Goal: Contribute content: Add original content to the website for others to see

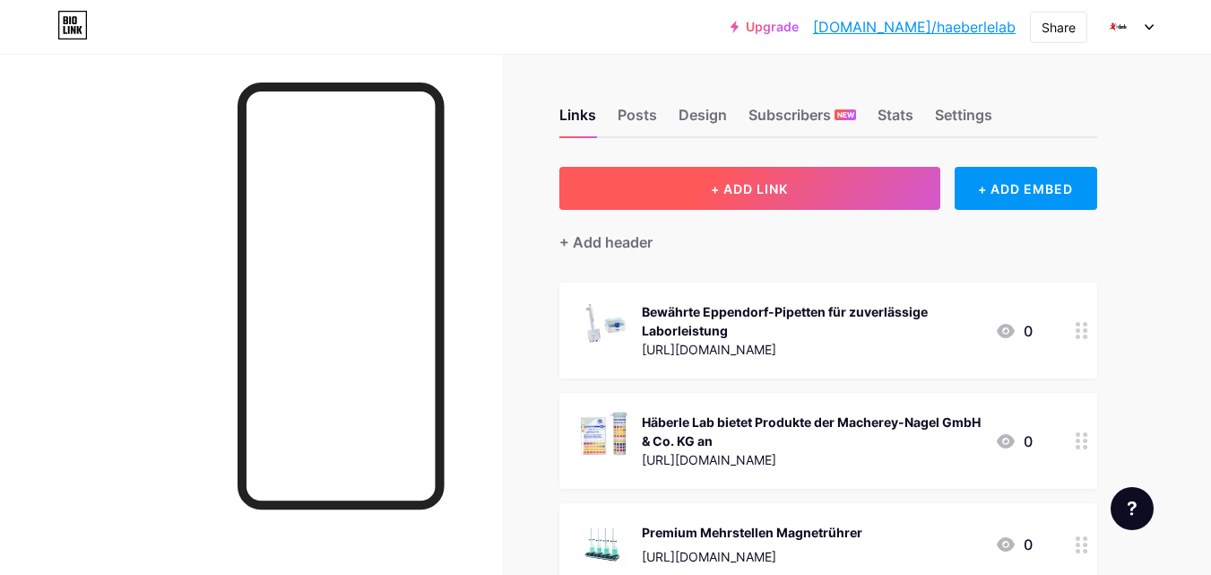
click at [761, 199] on button "+ ADD LINK" at bounding box center [749, 188] width 381 height 43
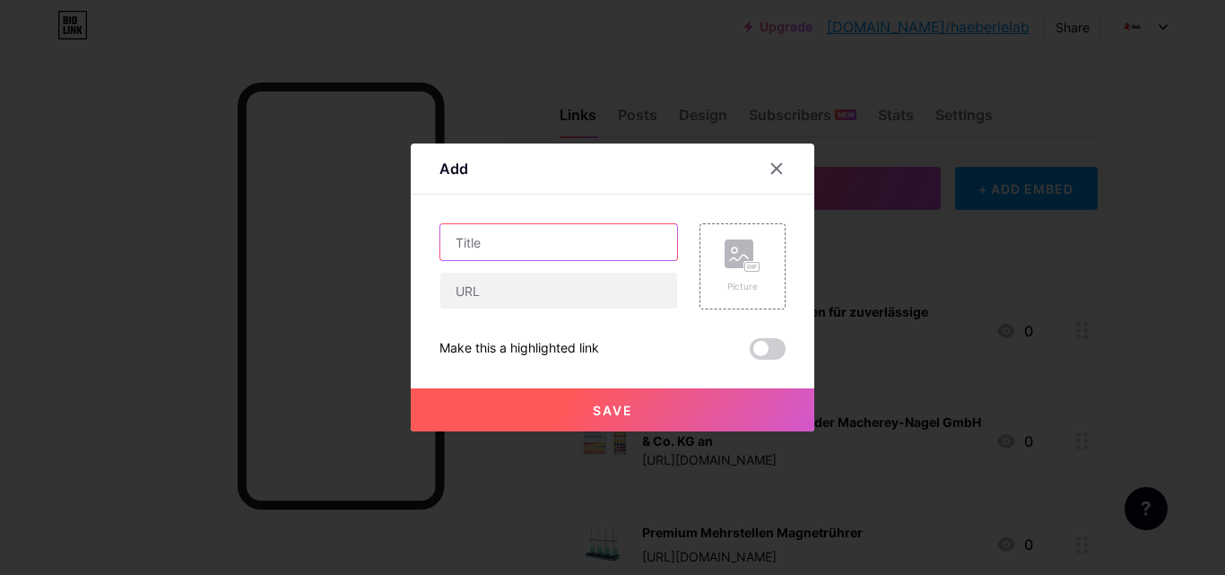
click at [561, 252] on input "text" at bounding box center [558, 242] width 237 height 36
click at [517, 308] on div at bounding box center [558, 291] width 238 height 38
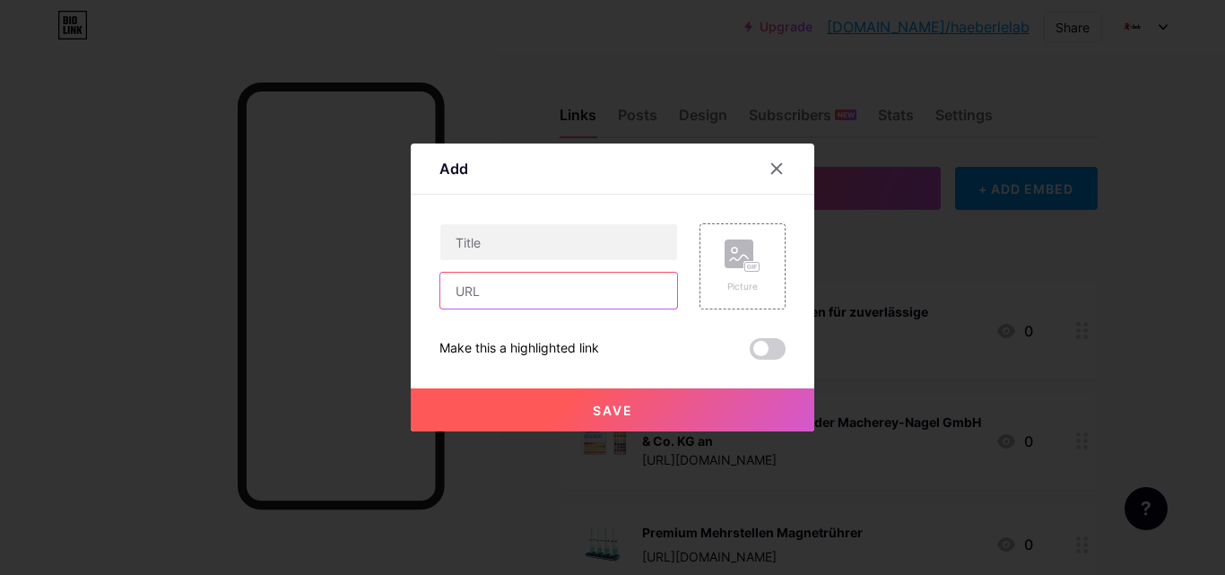
click at [517, 290] on input "text" at bounding box center [558, 291] width 237 height 36
paste input "[URL][DOMAIN_NAME]"
type input "[URL][DOMAIN_NAME]"
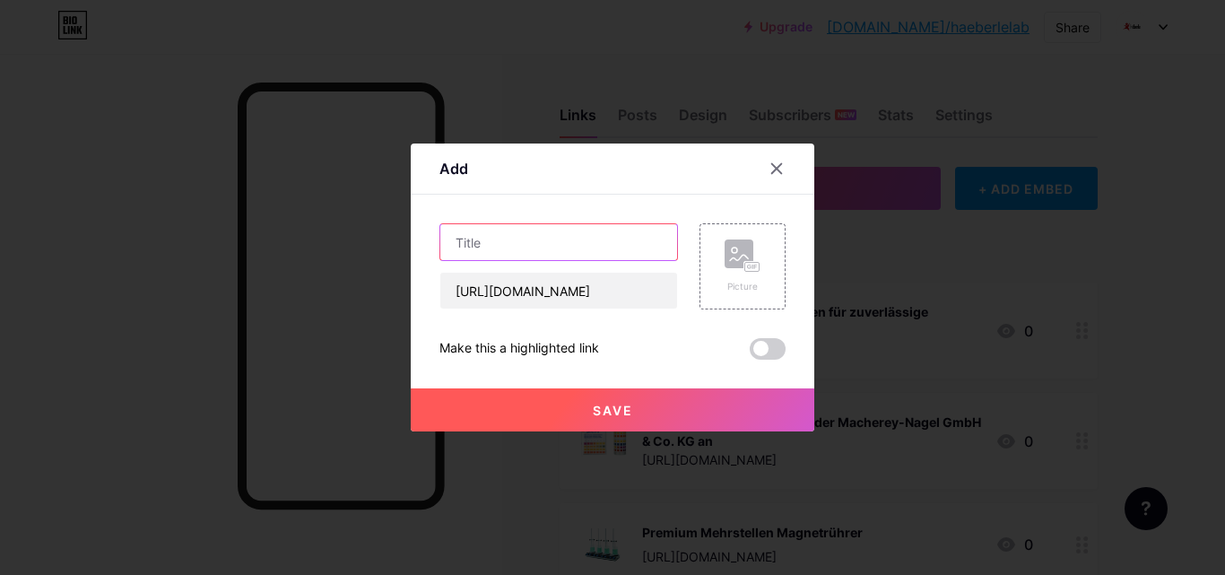
scroll to position [0, 0]
click at [527, 255] on input "text" at bounding box center [558, 242] width 237 height 36
paste input "Produkte der Thermo Elect.LED GmbH online kaufen - Häberle Lab"
type input "Produkte der Thermo Elect.LED GmbH online kaufen - Häberle Lab"
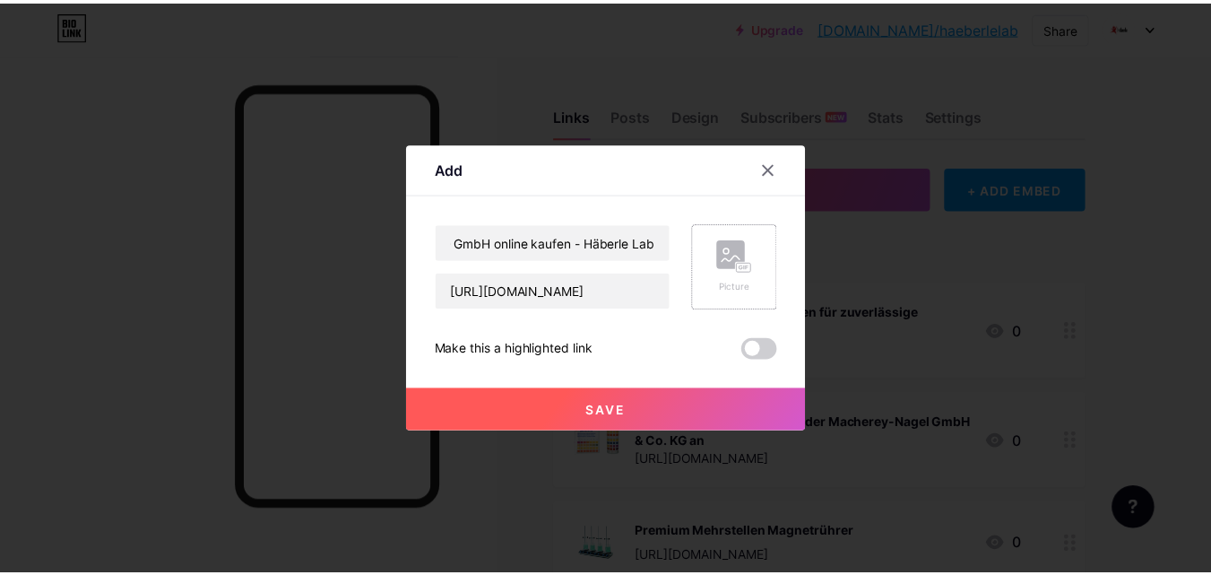
scroll to position [0, 0]
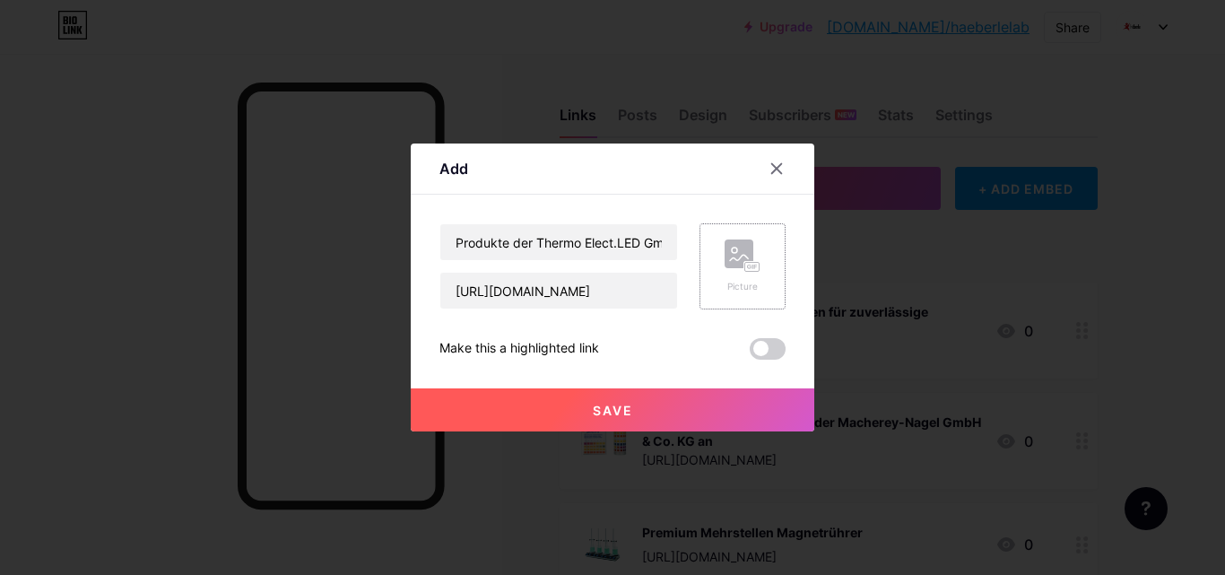
click at [738, 277] on div "Picture" at bounding box center [742, 266] width 36 height 54
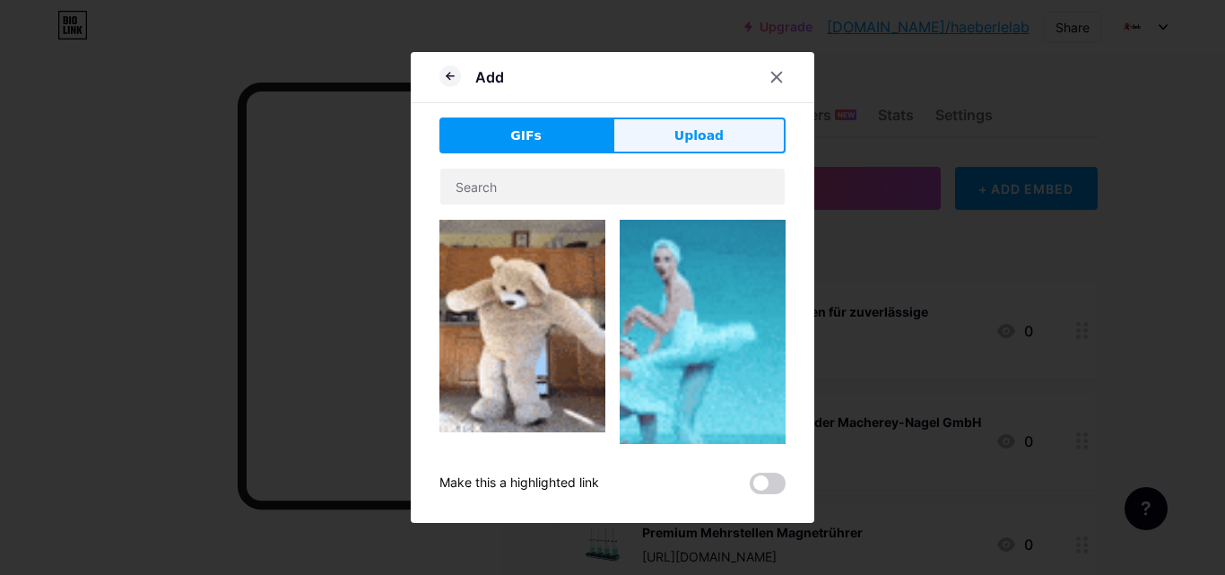
click at [655, 147] on button "Upload" at bounding box center [698, 135] width 173 height 36
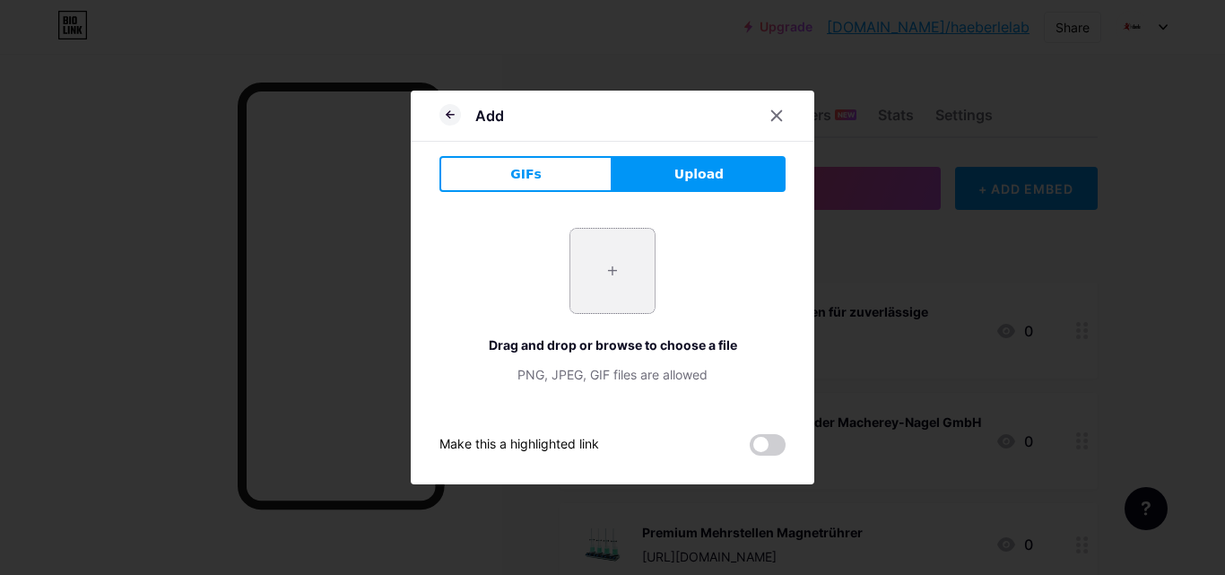
click at [634, 272] on input "file" at bounding box center [612, 271] width 84 height 84
type input "C:\fakepath\Thermo Elect LED GmbH.png"
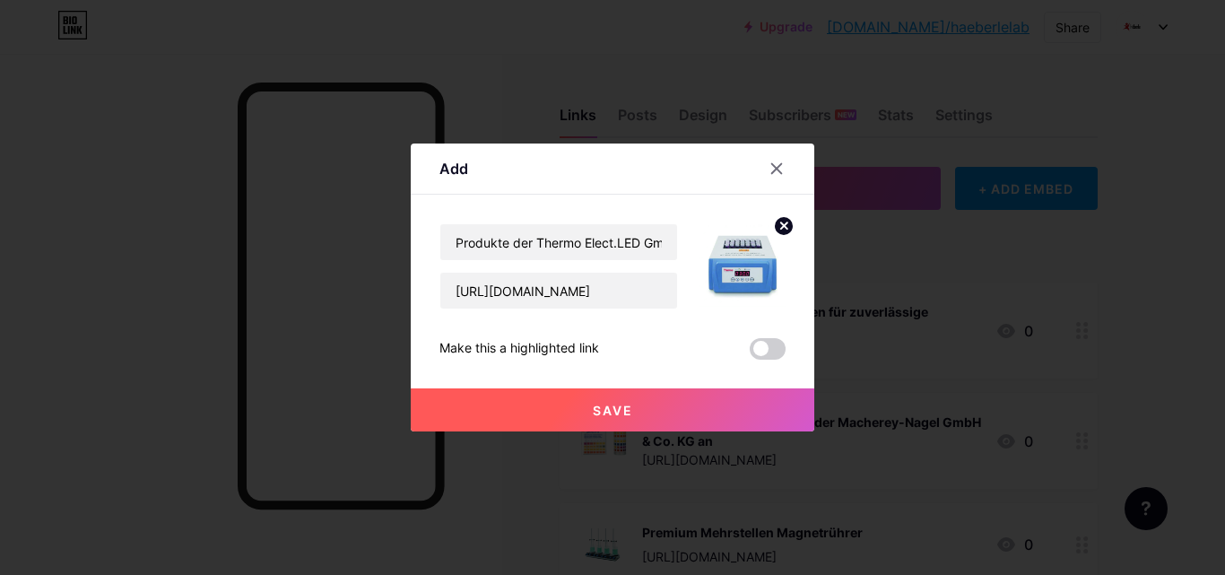
click at [594, 397] on button "Save" at bounding box center [612, 409] width 403 height 43
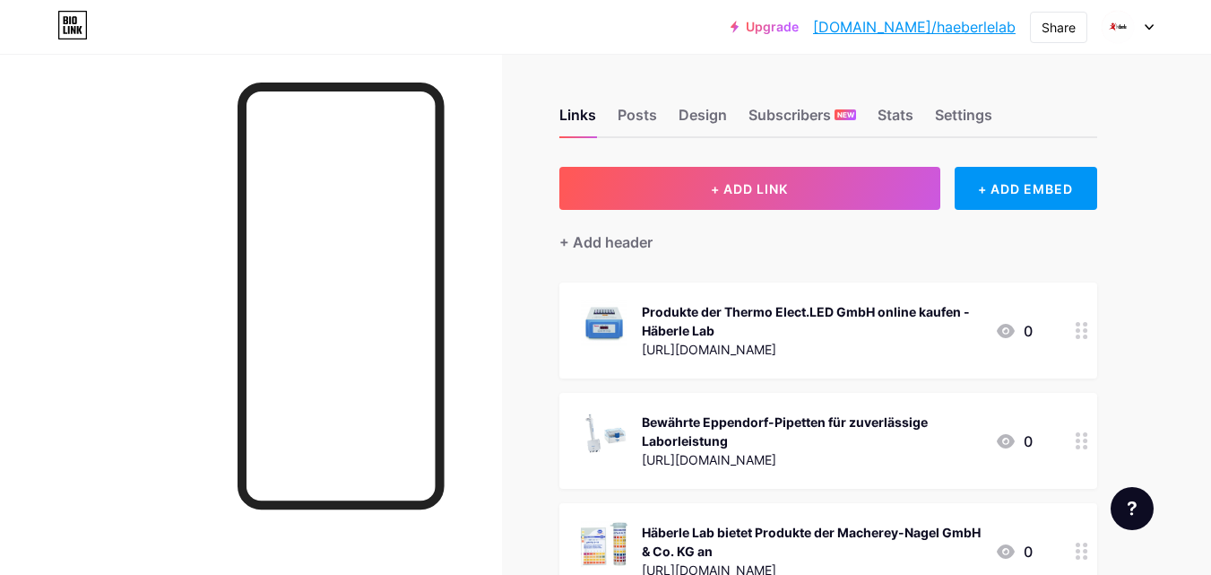
click at [937, 26] on link "[DOMAIN_NAME]/haeberlelab" at bounding box center [914, 27] width 203 height 22
